Goal: Information Seeking & Learning: Learn about a topic

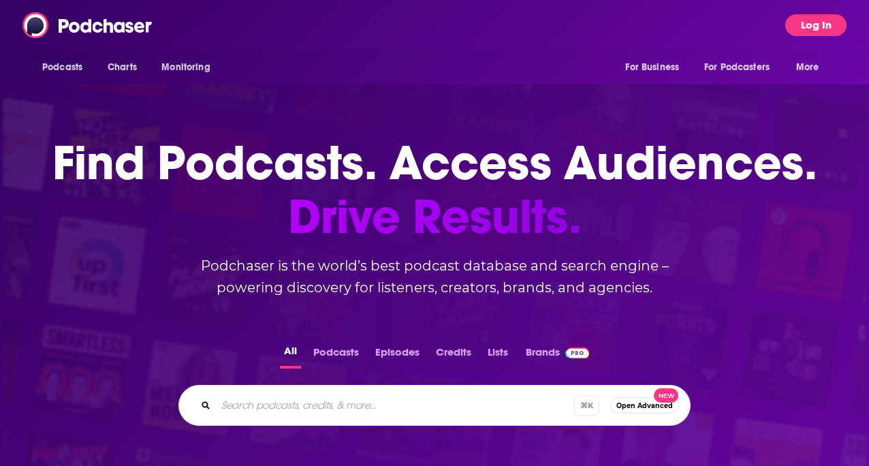
click at [824, 24] on button "Log In" at bounding box center [815, 25] width 61 height 22
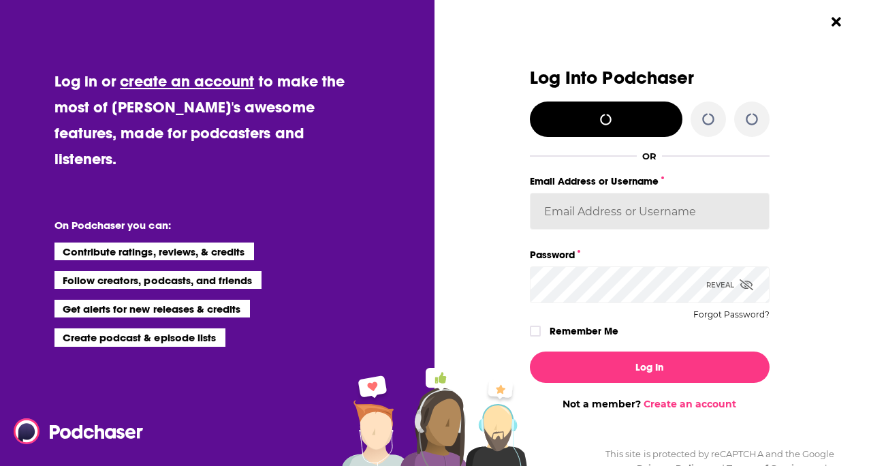
type input "[EMAIL_ADDRESS][DOMAIN_NAME]"
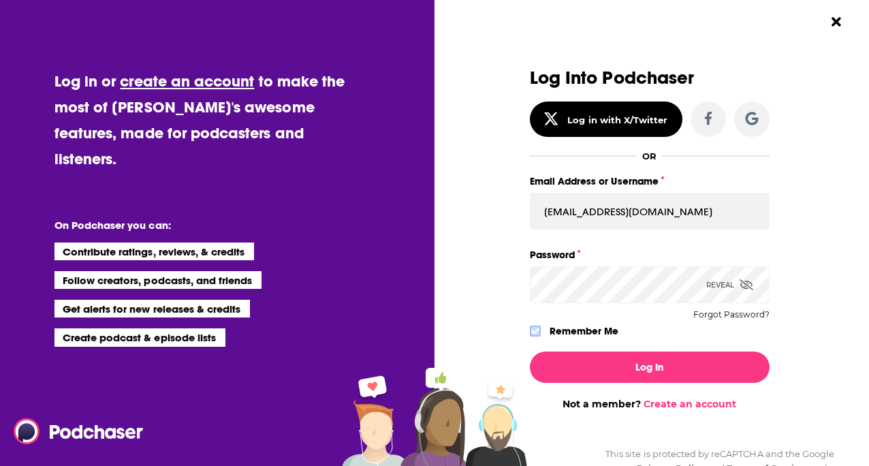
click at [534, 328] on icon "Dialog" at bounding box center [535, 331] width 8 height 8
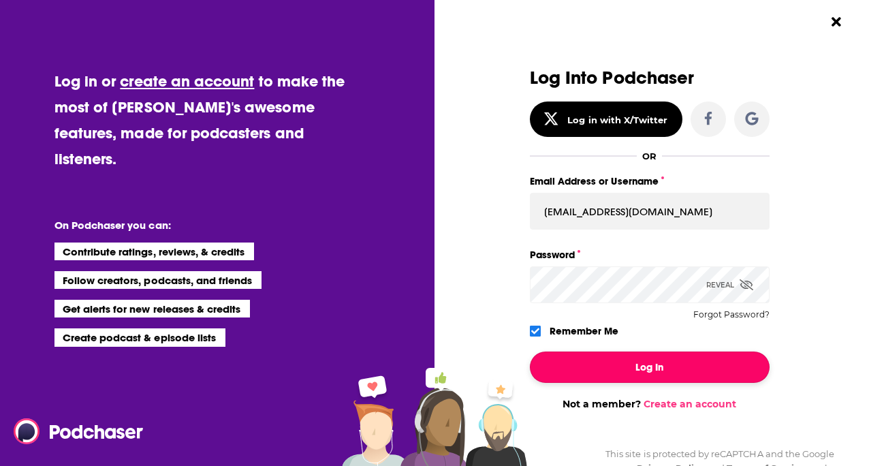
click at [587, 369] on button "Log In" at bounding box center [650, 366] width 240 height 31
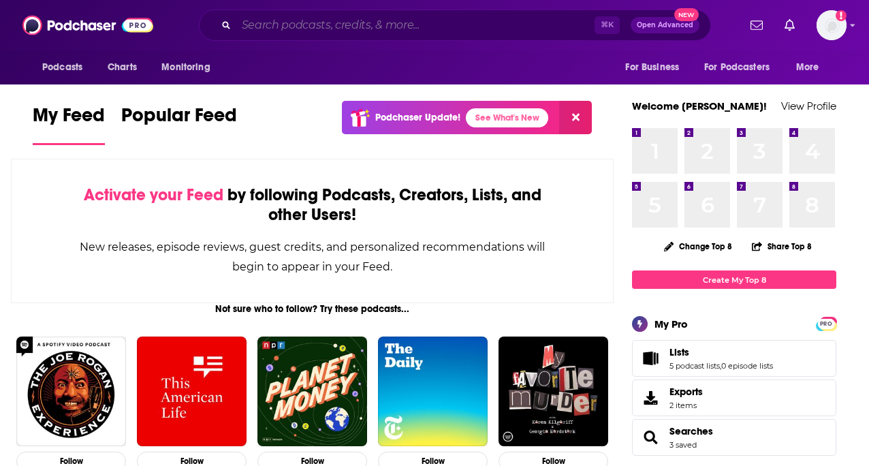
click at [434, 26] on input "Search podcasts, credits, & more..." at bounding box center [415, 25] width 358 height 22
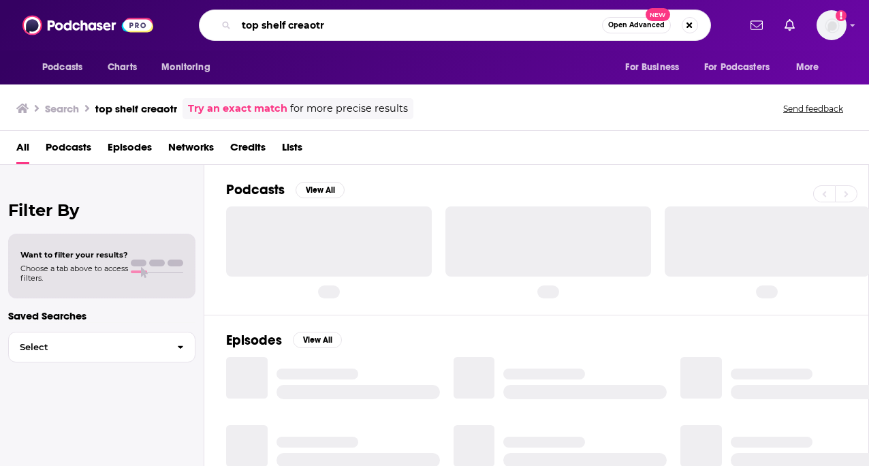
click at [339, 22] on input "top shelf creaotr" at bounding box center [419, 25] width 366 height 22
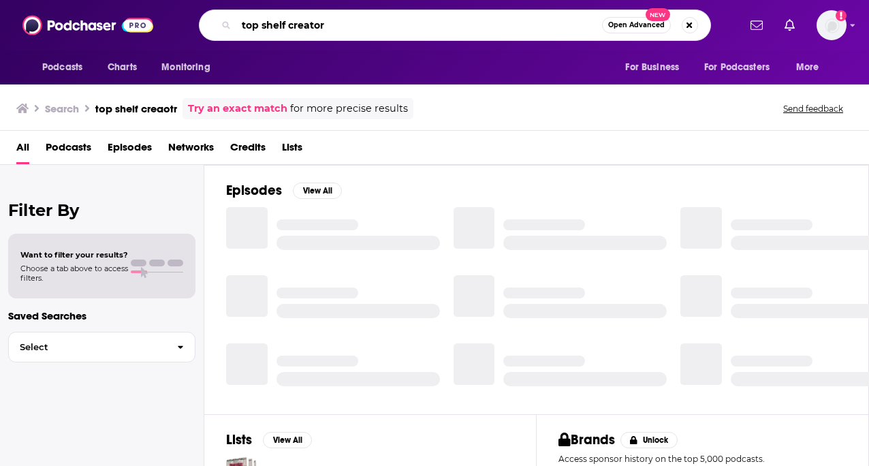
type input "top shelf creator"
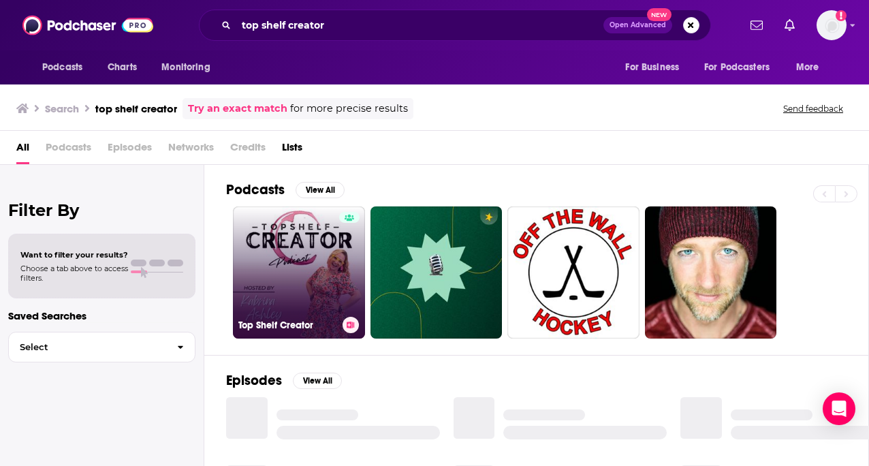
click at [289, 260] on link "Top Shelf Creator" at bounding box center [299, 272] width 132 height 132
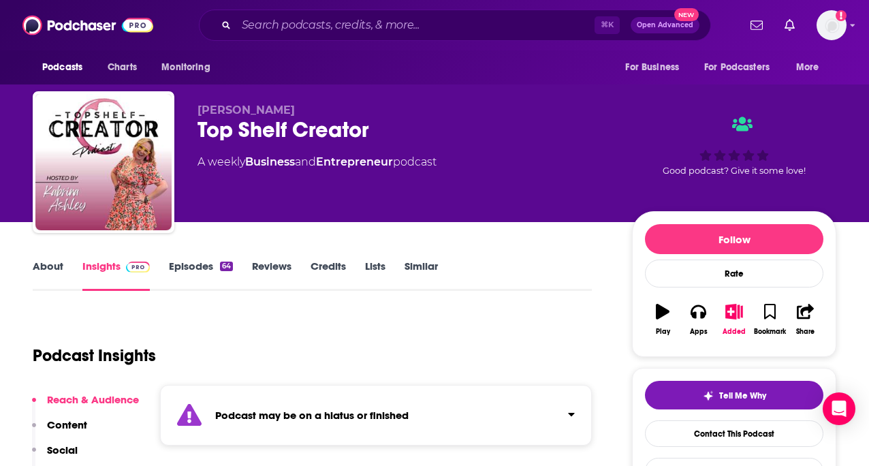
click at [193, 266] on link "Episodes 64" at bounding box center [201, 274] width 64 height 31
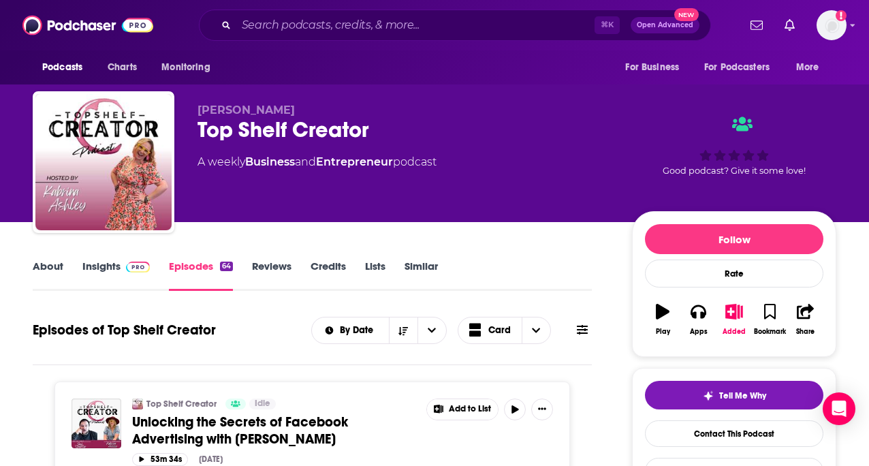
click at [94, 266] on link "Insights" at bounding box center [115, 274] width 67 height 31
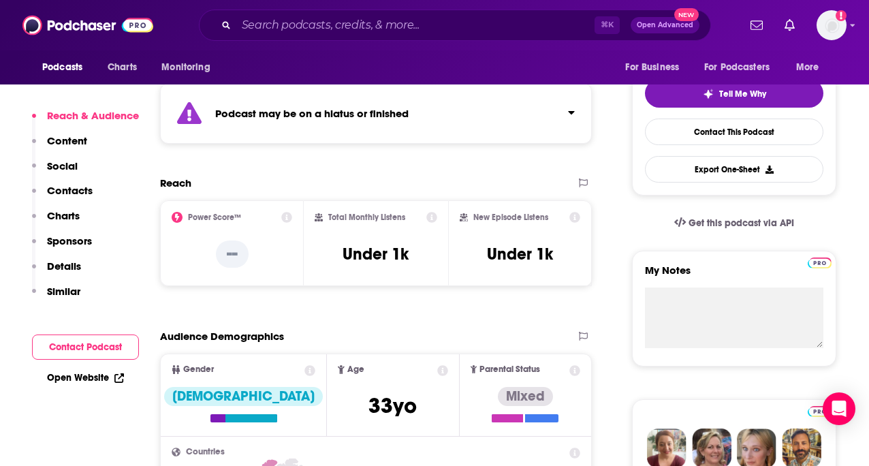
scroll to position [316, 0]
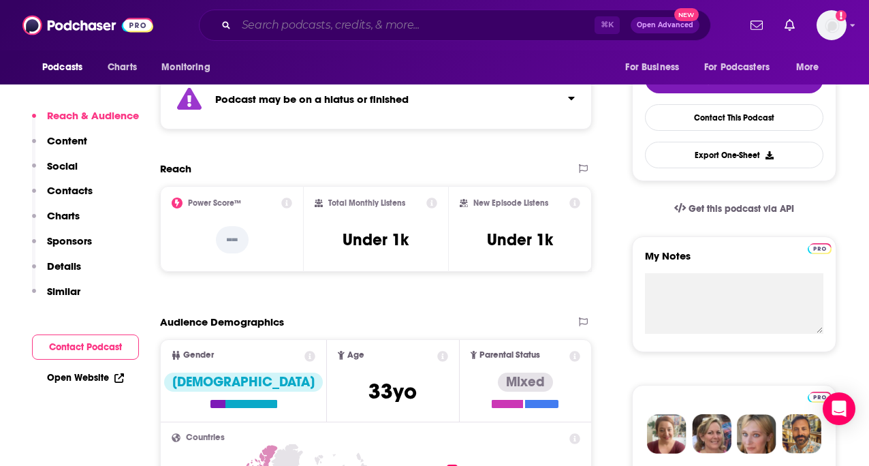
click at [298, 31] on input "Search podcasts, credits, & more..." at bounding box center [415, 25] width 358 height 22
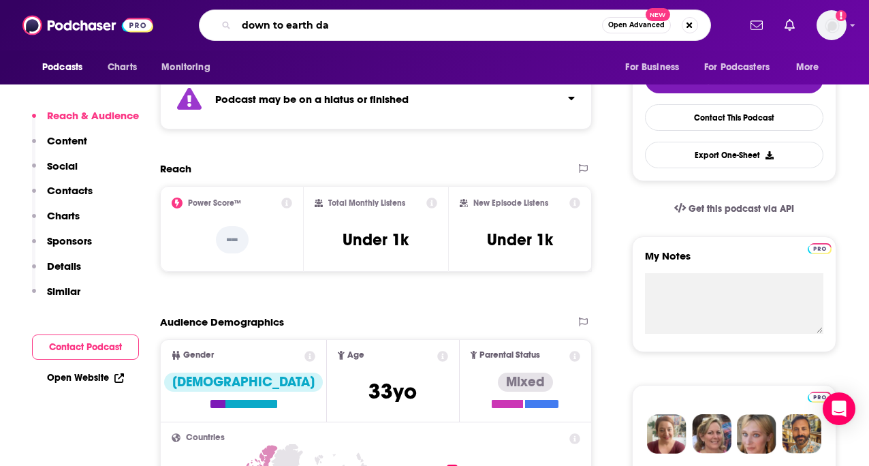
type input "down to earth dad"
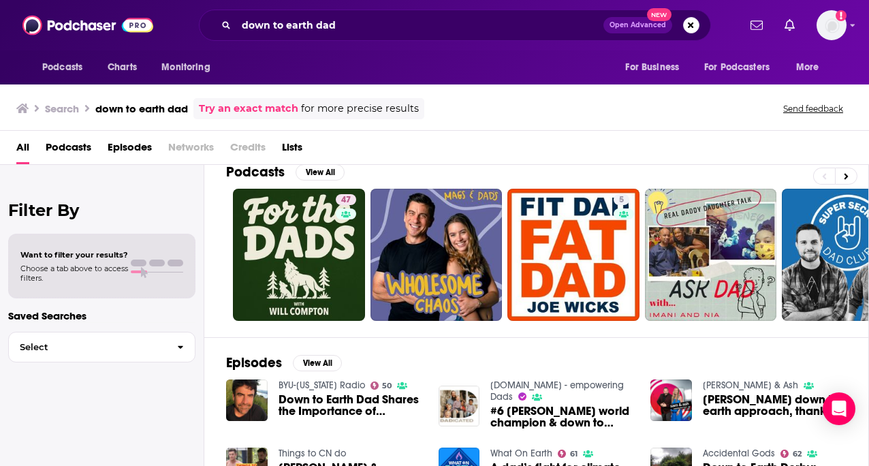
scroll to position [20, 0]
